Goal: Task Accomplishment & Management: Manage account settings

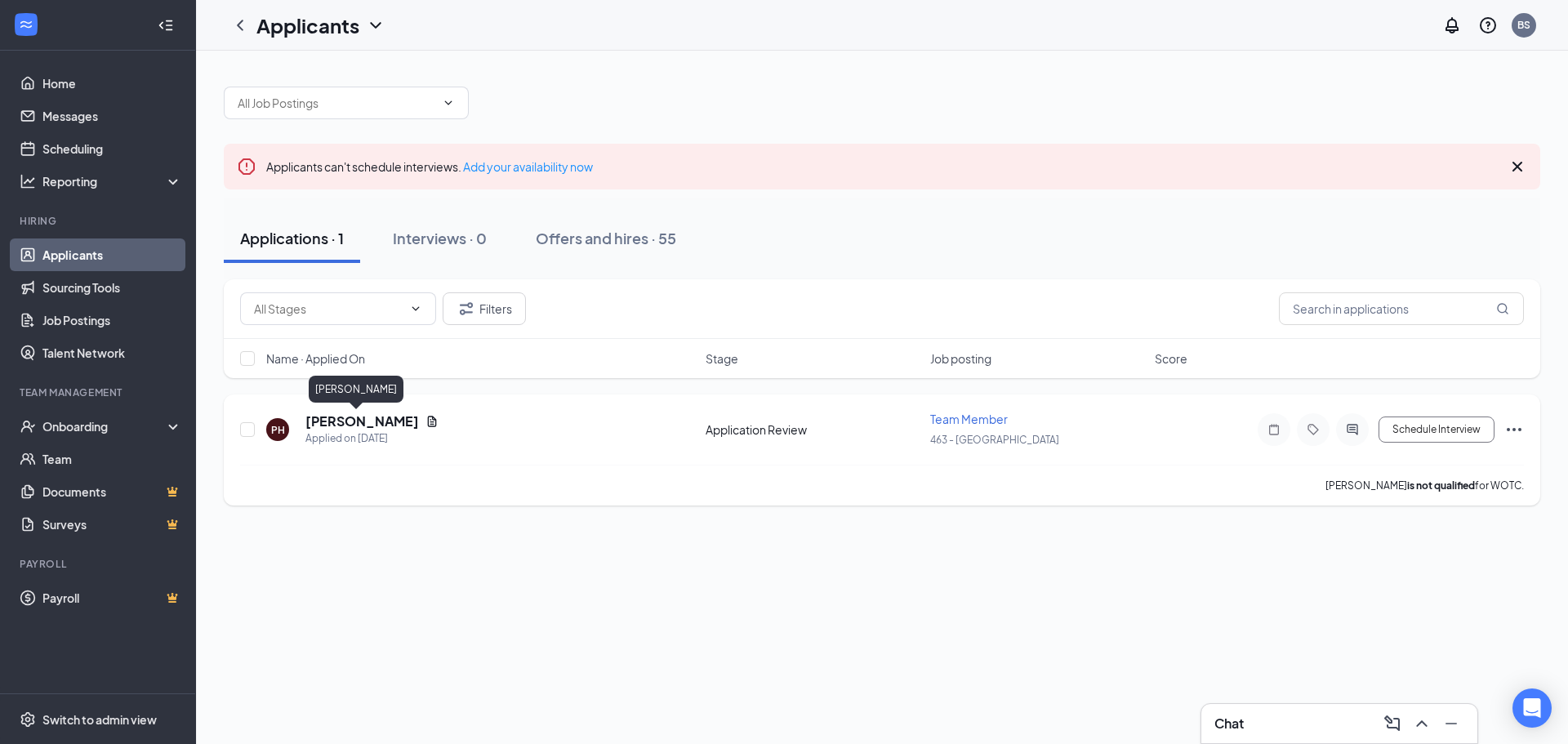
click at [352, 422] on h5 "[PERSON_NAME]" at bounding box center [362, 422] width 113 height 18
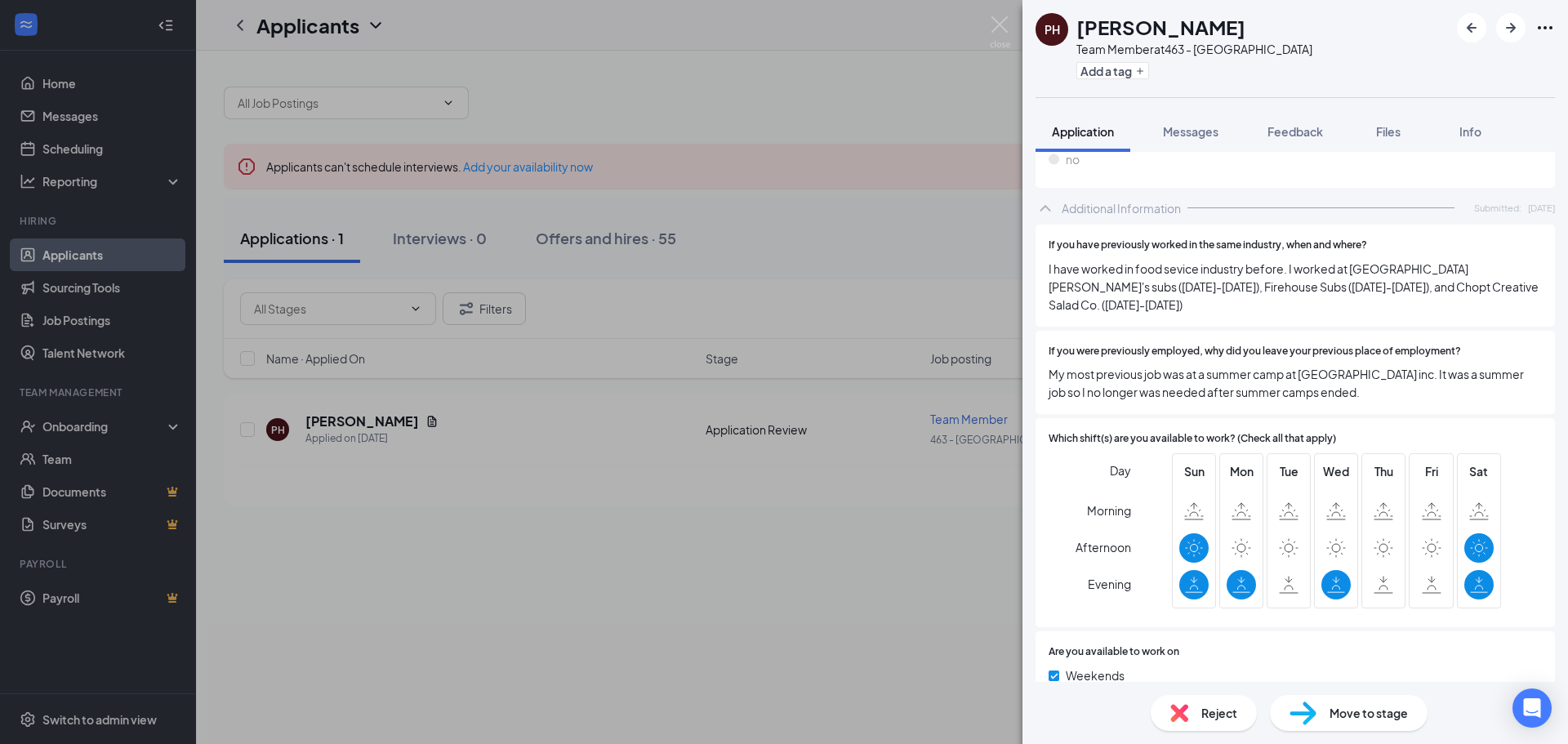
scroll to position [899, 0]
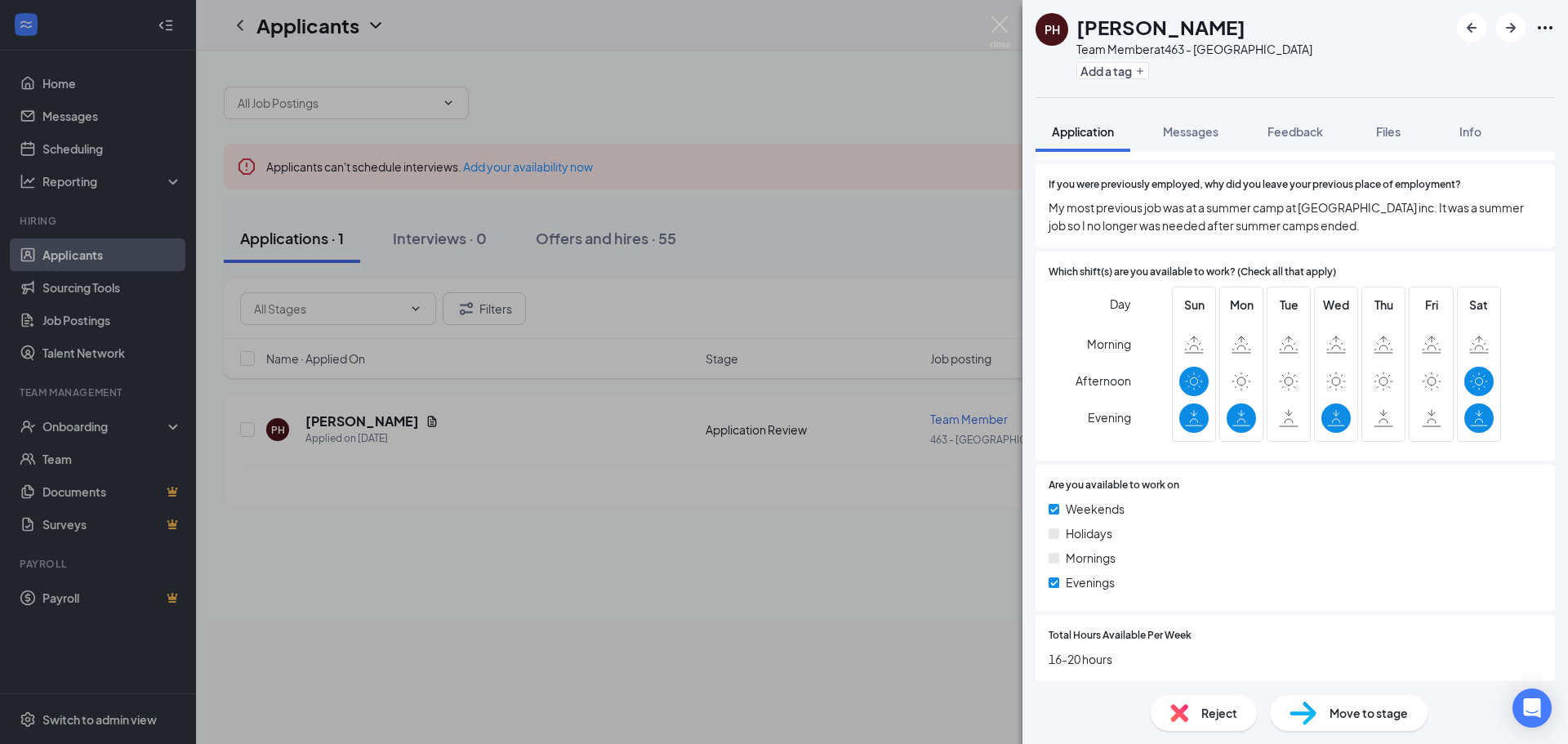
click at [1199, 712] on div "Reject" at bounding box center [1203, 712] width 106 height 36
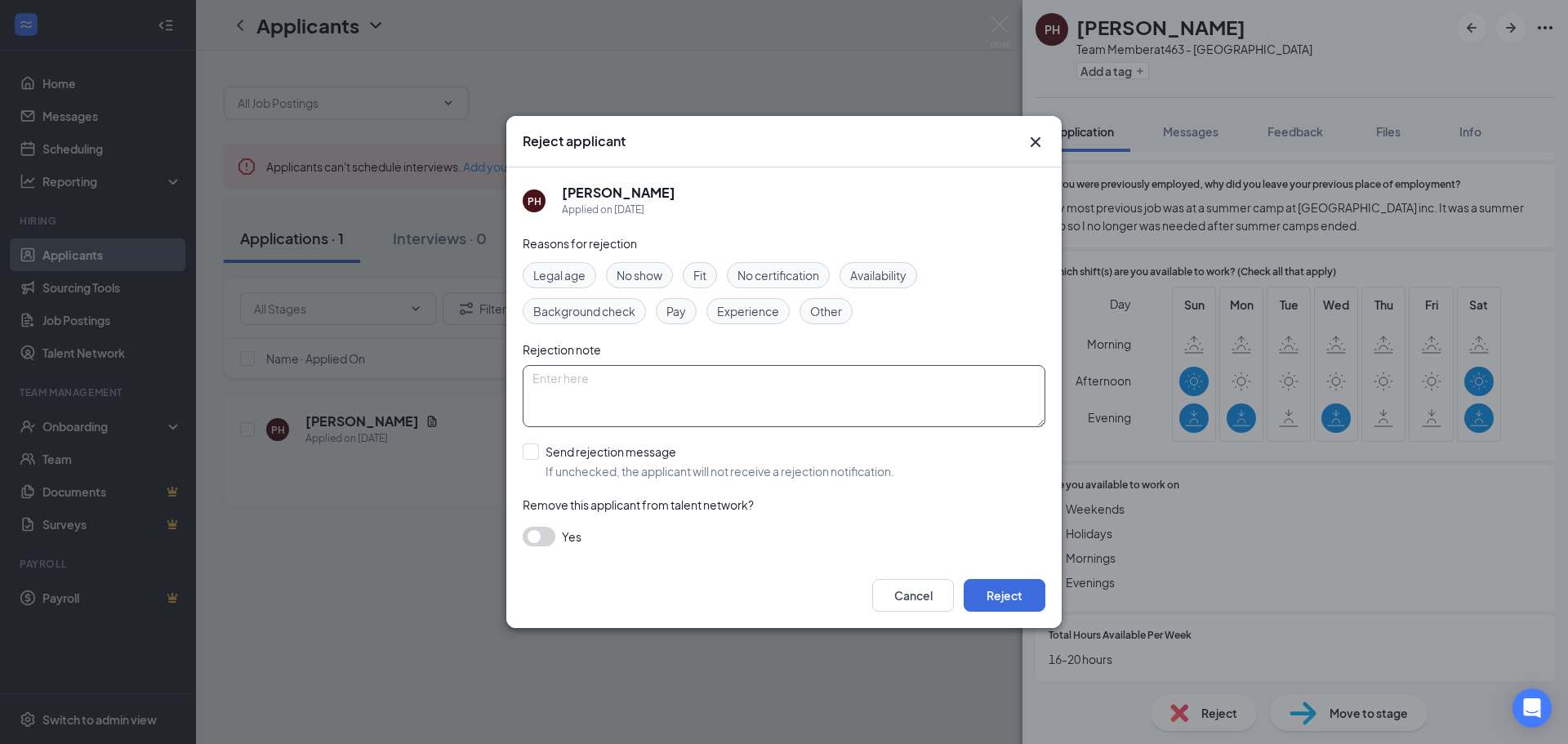
click at [625, 411] on textarea at bounding box center [784, 396] width 523 height 62
type textarea "applicant cant work free upsize [DATE]"
click at [878, 289] on div "Legal age No show Fit No certification Availability Background check Pay Experi…" at bounding box center [784, 293] width 523 height 62
click at [875, 279] on span "Availability" at bounding box center [878, 275] width 56 height 18
click at [540, 454] on input "Send rejection message If unchecked, the applicant will not receive a rejection…" at bounding box center [708, 461] width 372 height 36
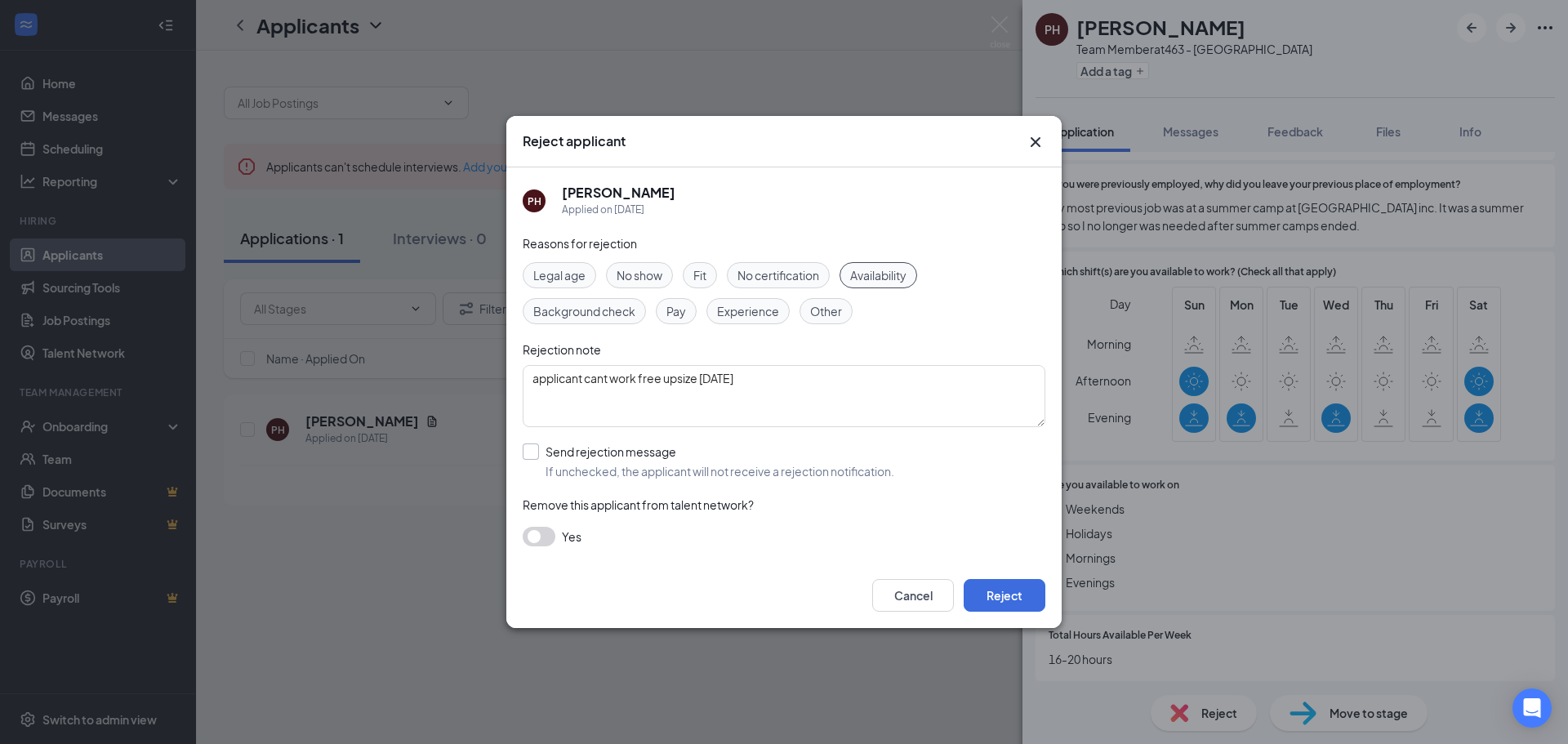
checkbox input "true"
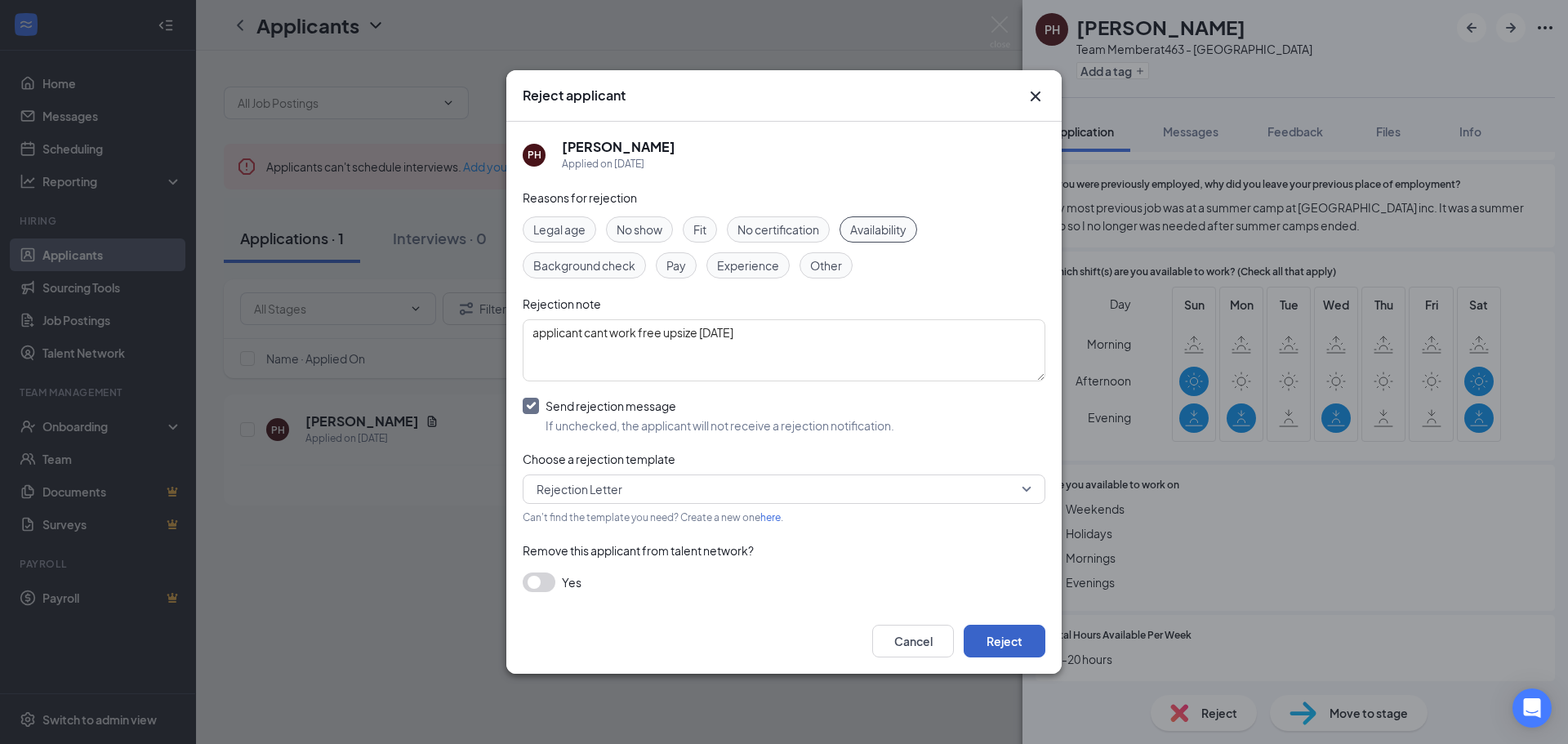
click at [1037, 640] on button "Reject" at bounding box center [1004, 640] width 82 height 33
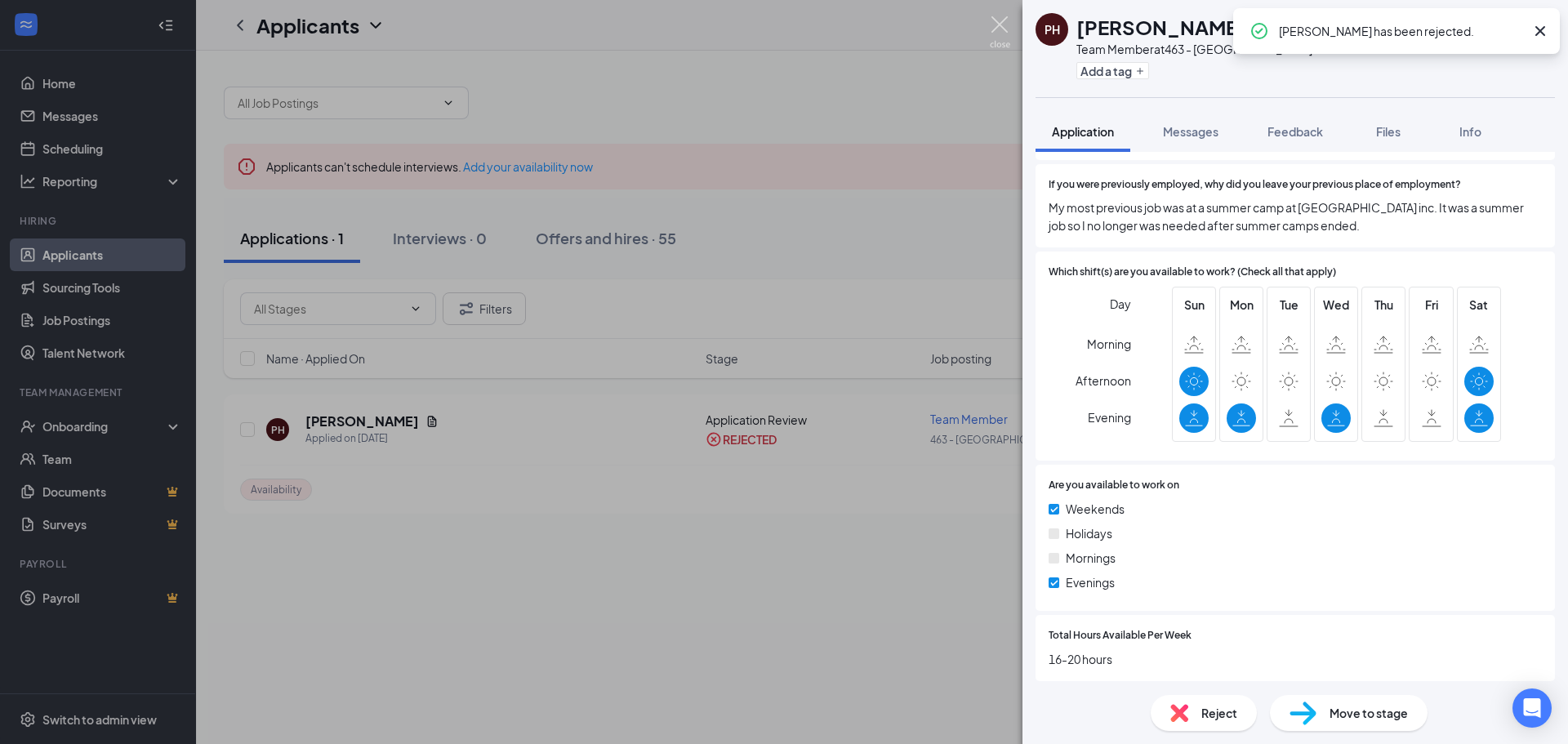
click at [998, 34] on img at bounding box center [1000, 33] width 20 height 32
